Goal: Transaction & Acquisition: Obtain resource

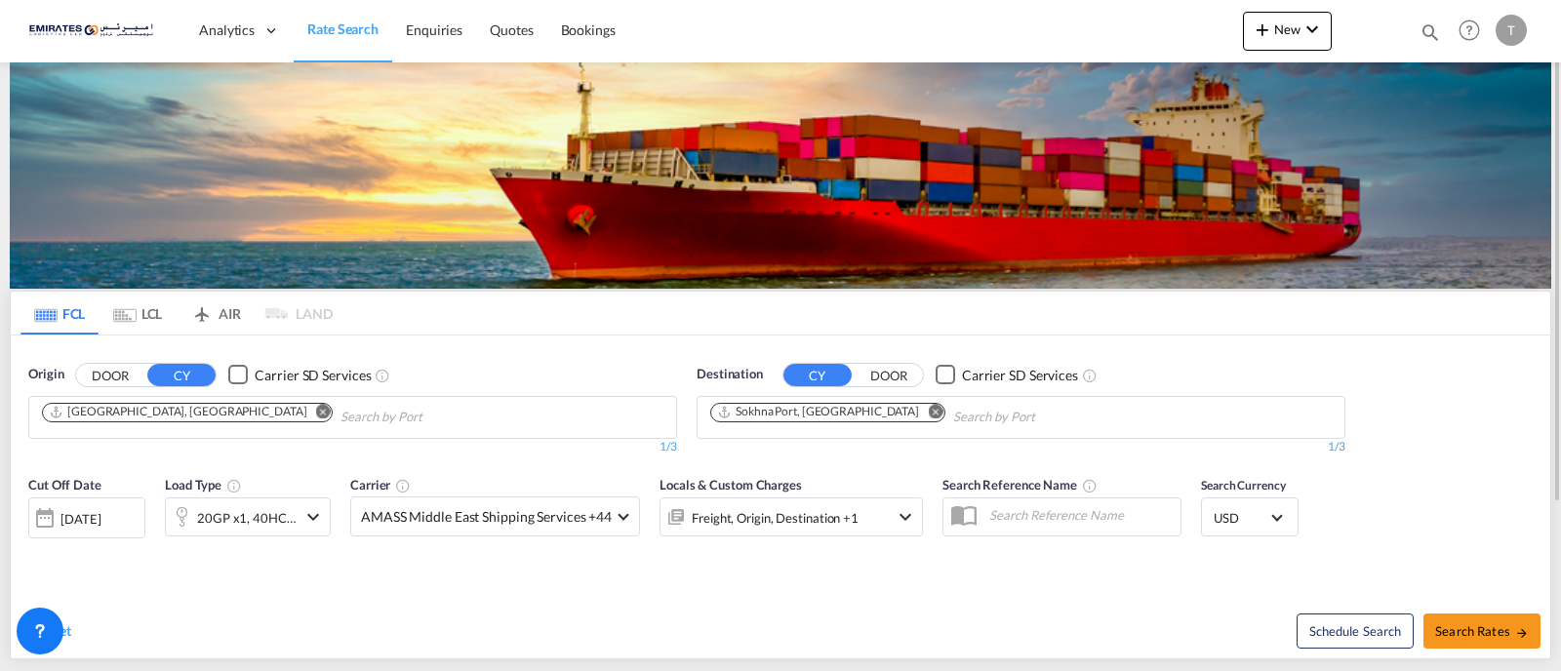
click at [928, 415] on md-icon "Remove" at bounding box center [935, 411] width 15 height 15
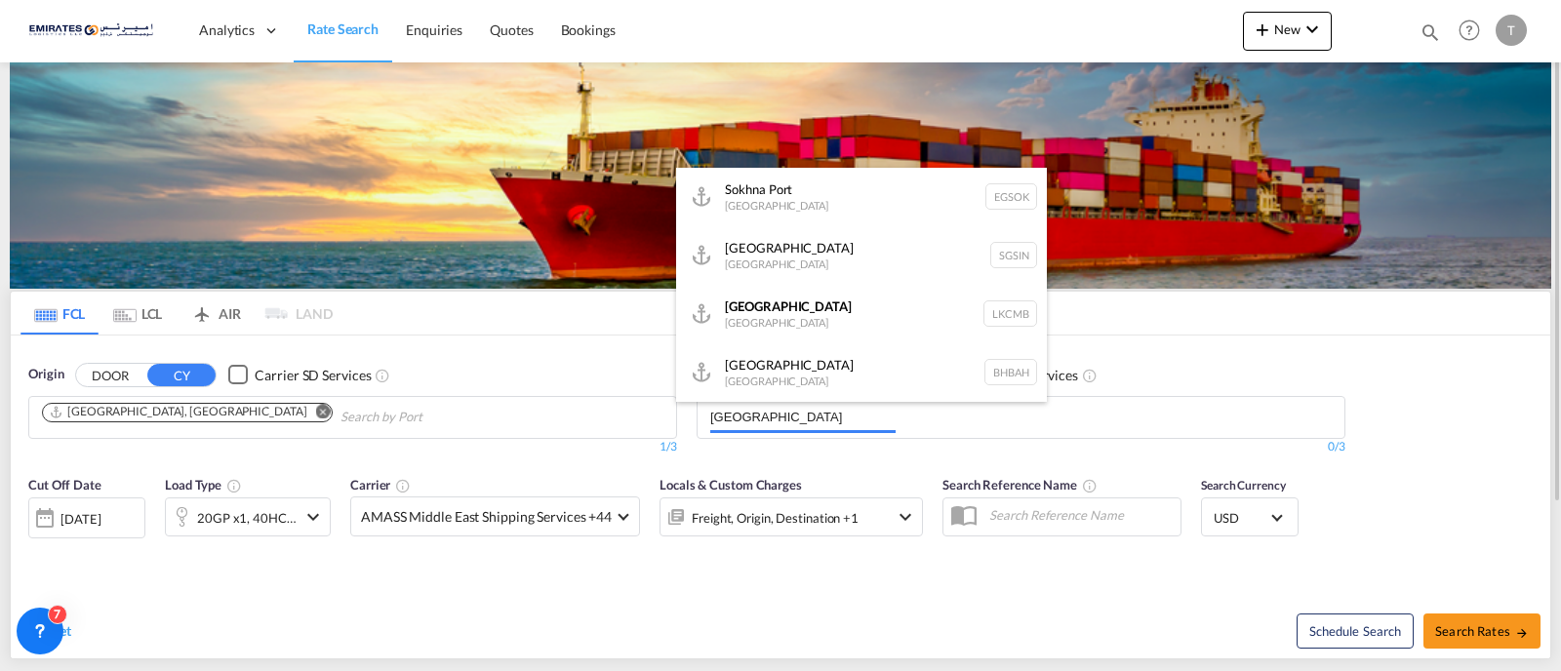
click at [76, 364] on button "DOOR" at bounding box center [110, 375] width 68 height 22
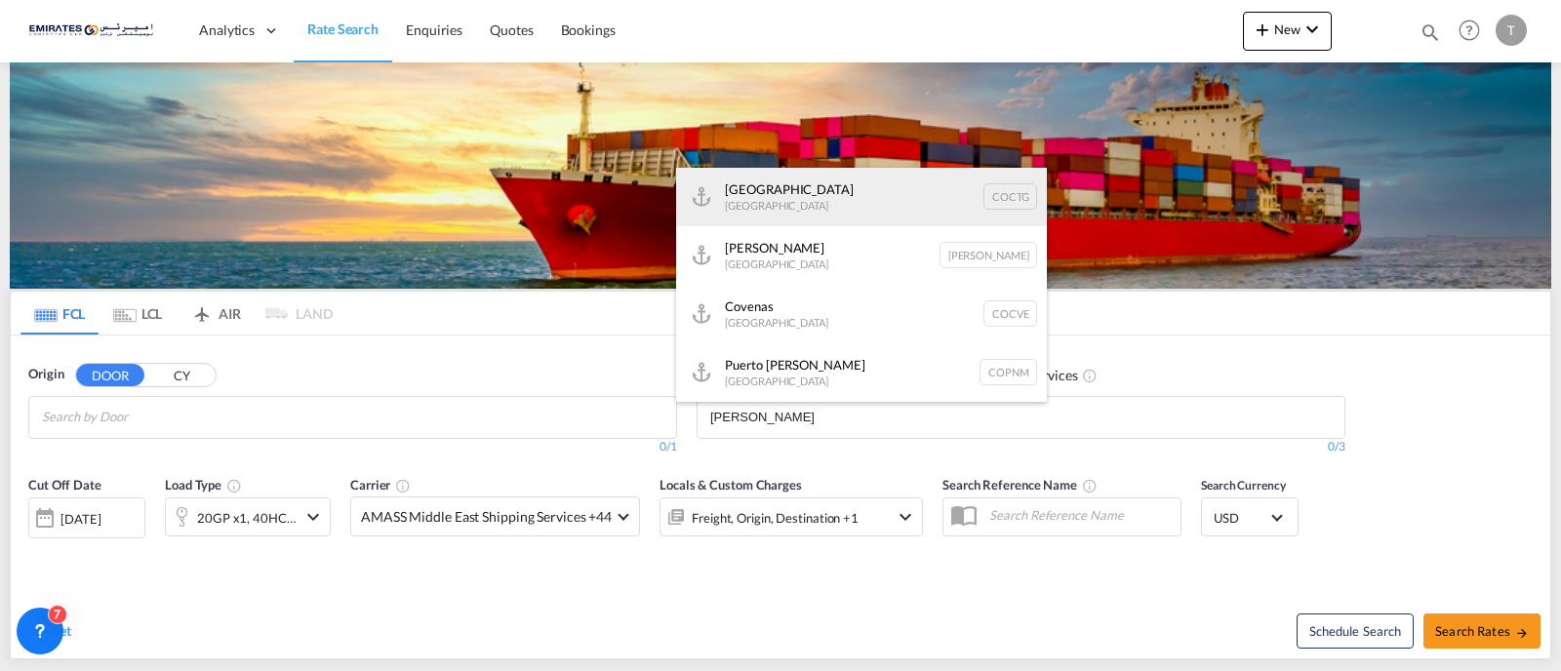
type input "[PERSON_NAME]"
click at [778, 333] on div "Covenas [GEOGRAPHIC_DATA] COCVE" at bounding box center [861, 314] width 371 height 59
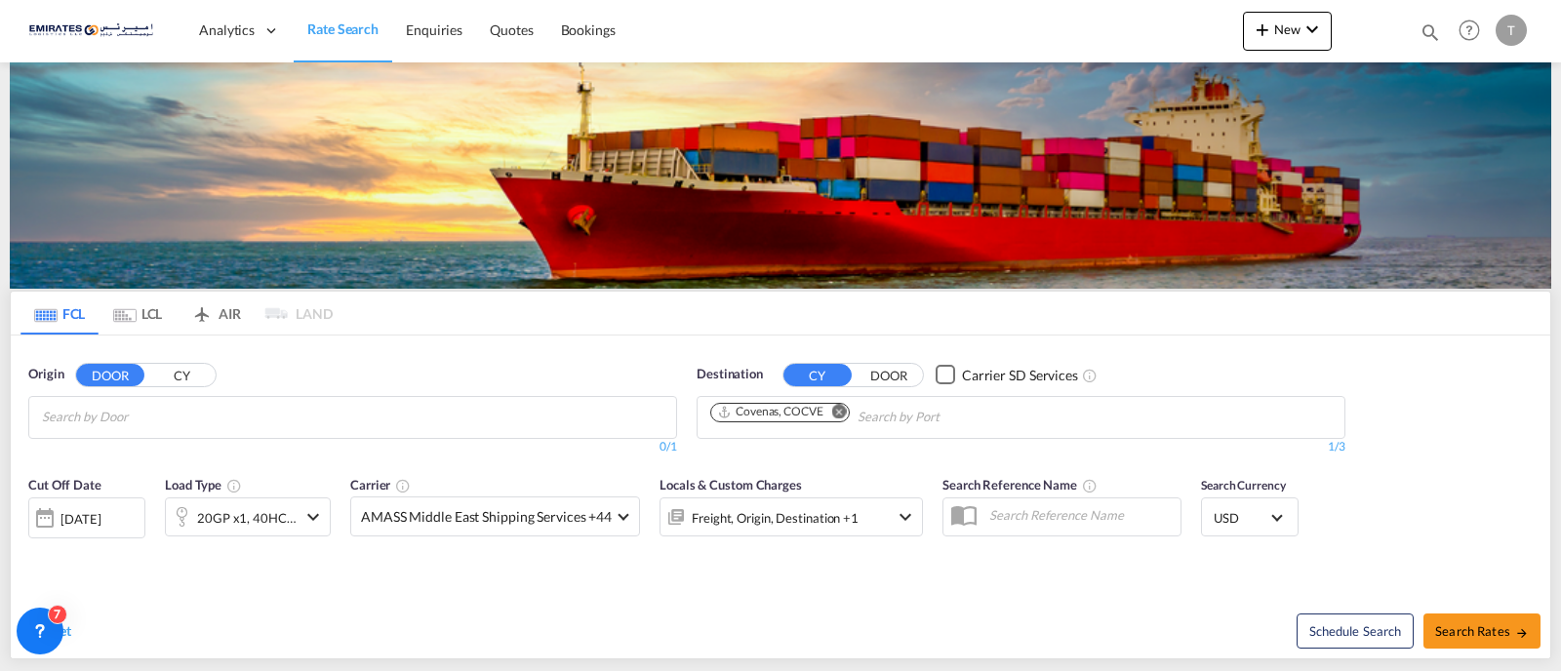
click at [840, 412] on md-icon "Remove" at bounding box center [839, 411] width 15 height 15
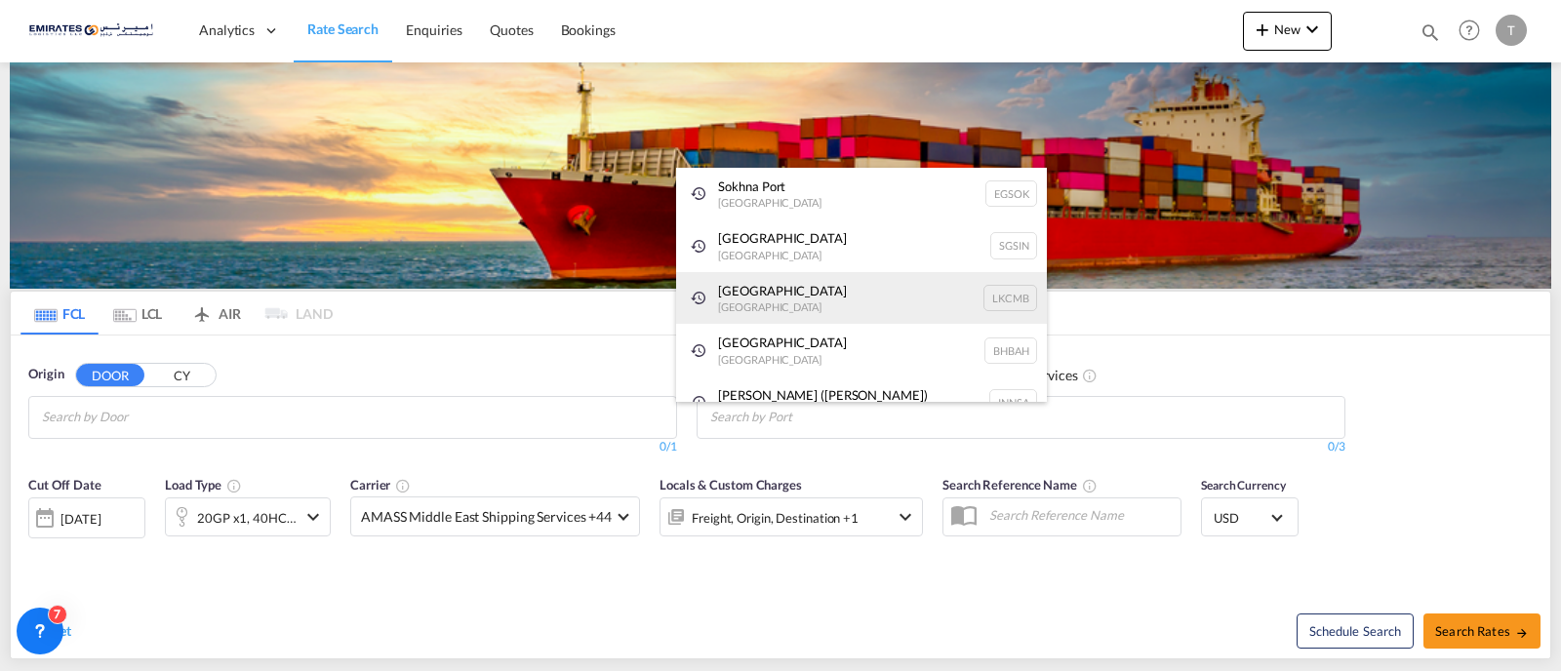
click at [767, 293] on div "Colombo [GEOGRAPHIC_DATA] LKCMB" at bounding box center [861, 298] width 371 height 53
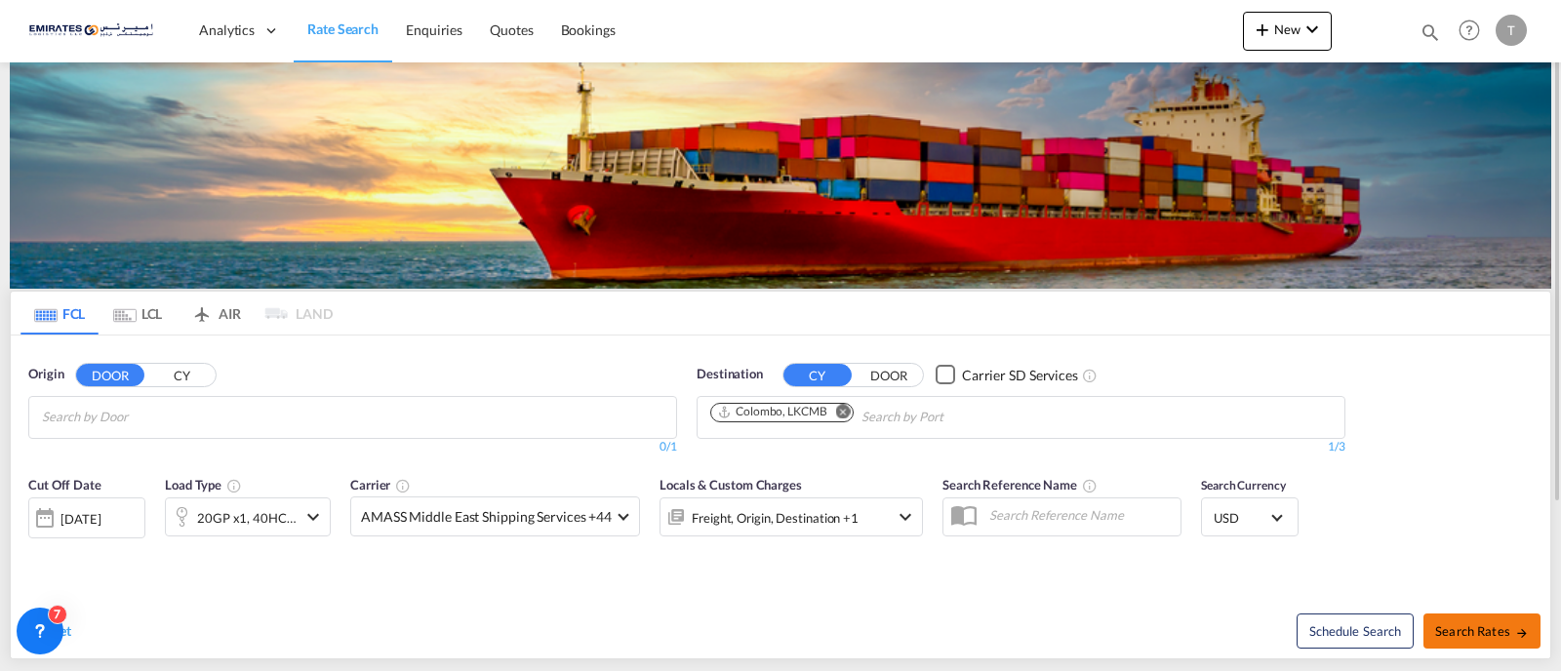
click at [1450, 620] on button "Search Rates" at bounding box center [1482, 631] width 117 height 35
click at [431, 401] on md-chips at bounding box center [352, 417] width 647 height 41
type input "J"
click at [191, 382] on button "CY" at bounding box center [181, 375] width 68 height 22
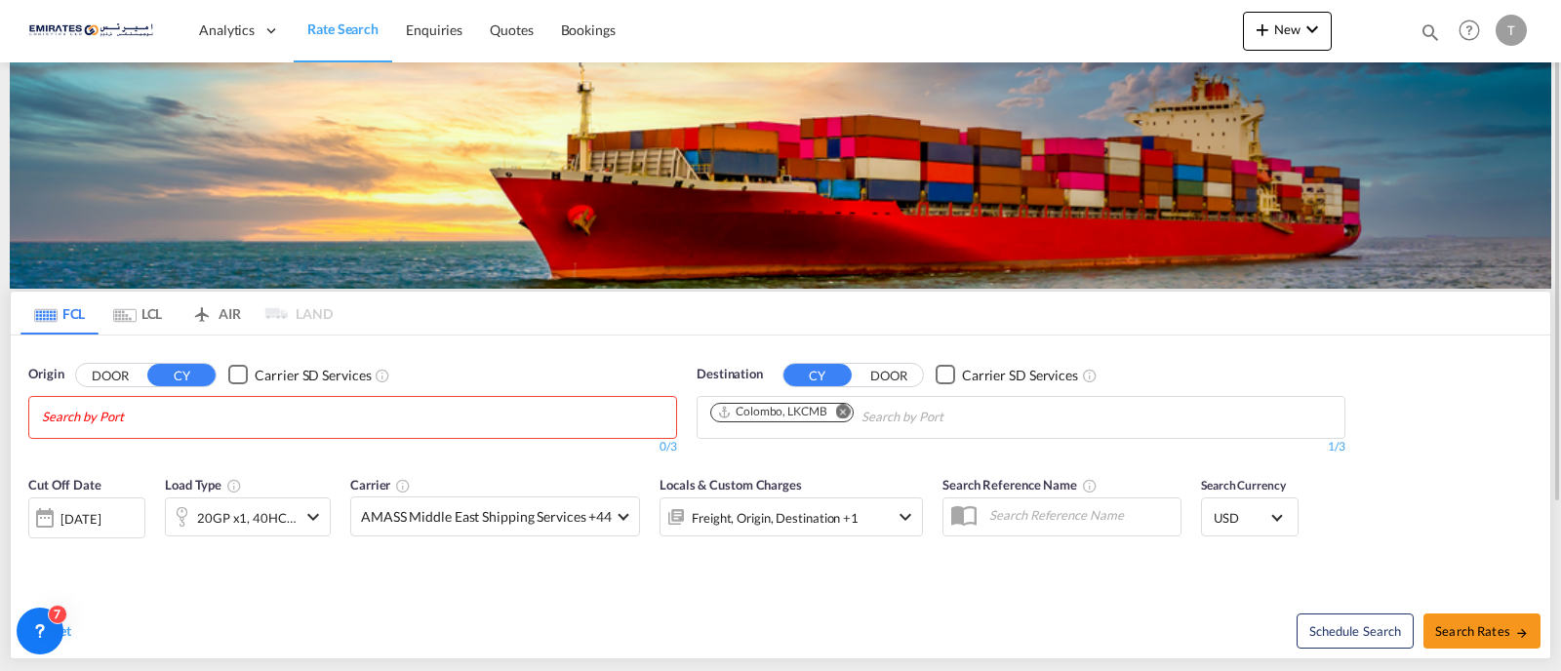
click at [173, 430] on md-autocomplete-wrap "Chips container with autocompletion. Enter the text area, type text to search, …" at bounding box center [134, 417] width 185 height 31
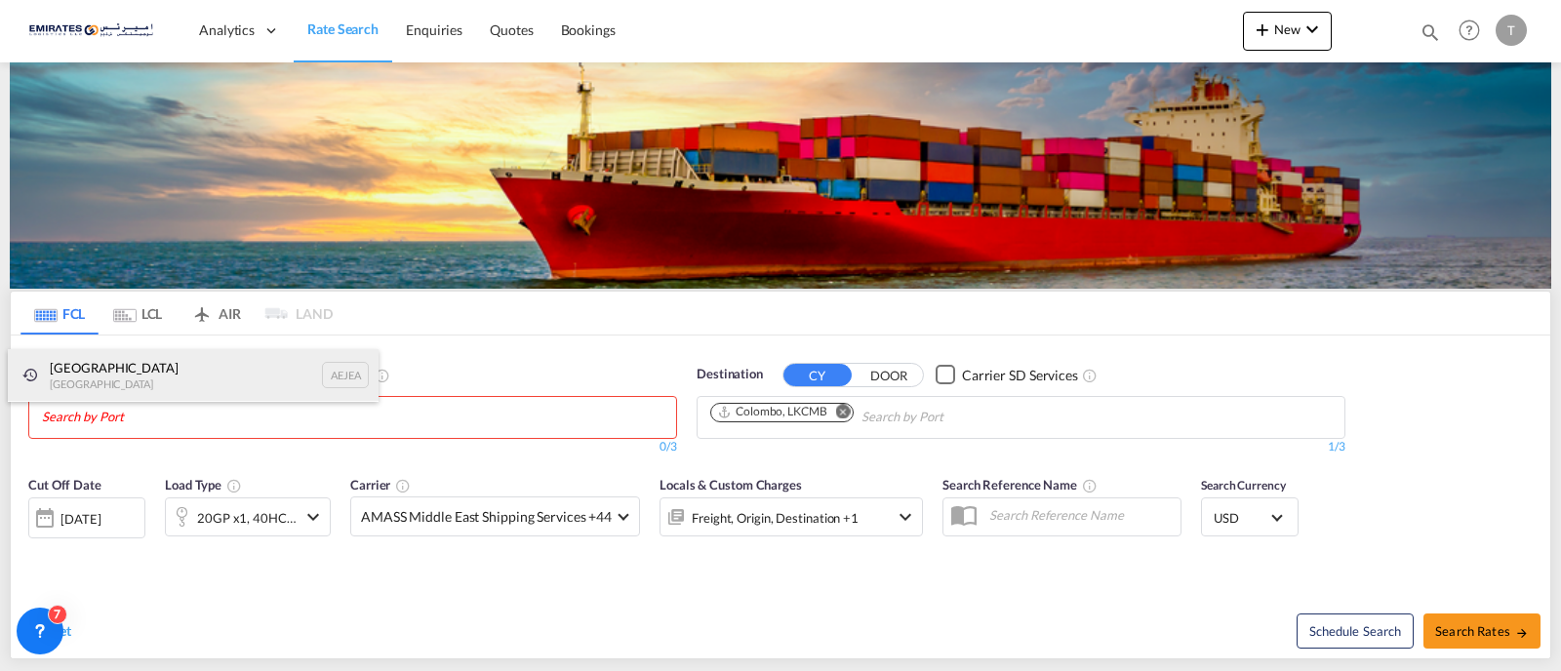
click at [196, 383] on div "[GEOGRAPHIC_DATA] AEJEA" at bounding box center [193, 375] width 371 height 53
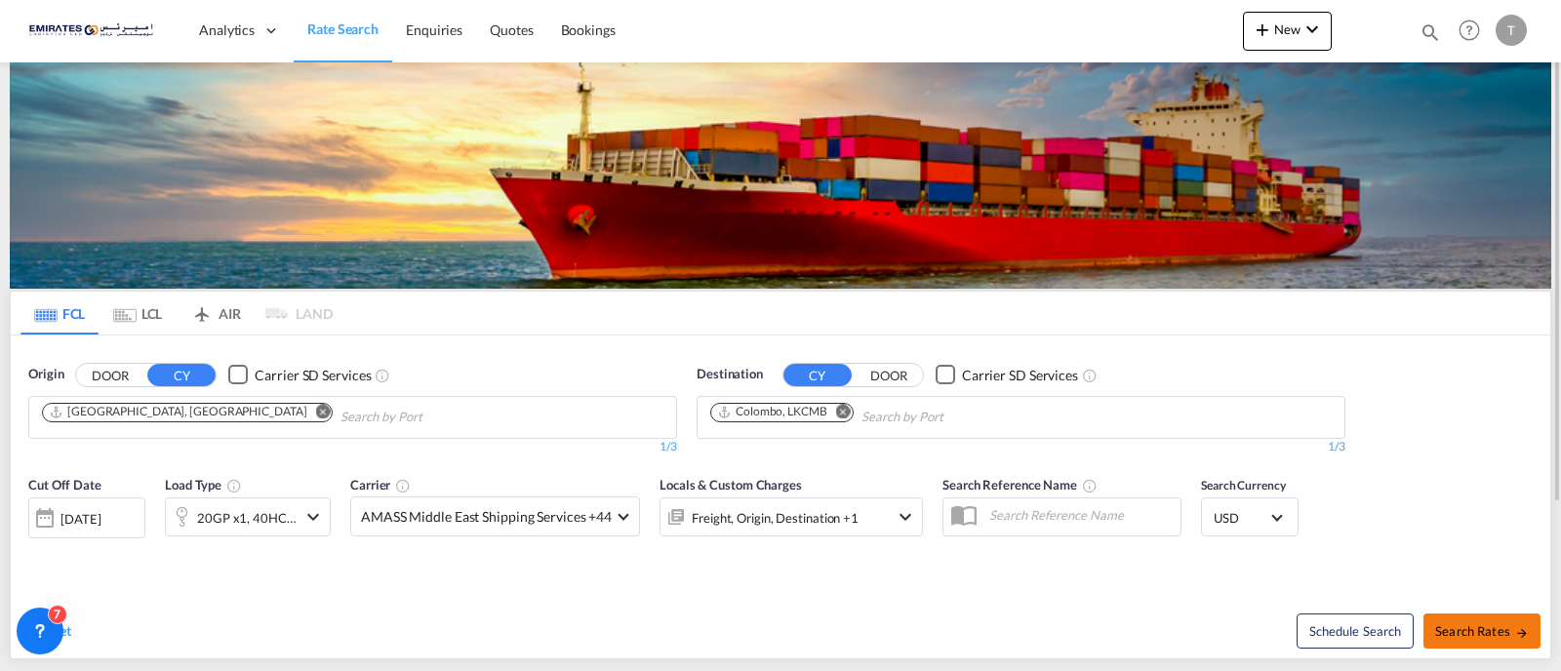
click at [1464, 625] on span "Search Rates" at bounding box center [1482, 631] width 94 height 16
type input "AEJEA to LKCMB / [DATE]"
